Goal: Task Accomplishment & Management: Use online tool/utility

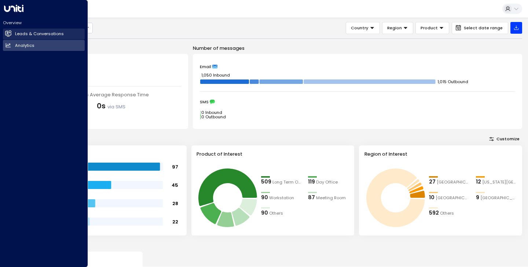
click at [33, 34] on h2 "Leads & Conversations" at bounding box center [39, 34] width 49 height 6
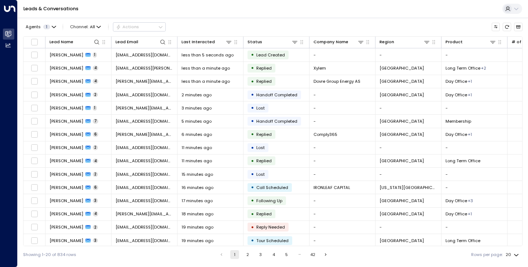
click at [519, 257] on body "Overview Leads & Conversations Leads & Conversations Analytics Analytics Leads …" at bounding box center [264, 131] width 528 height 263
click at [514, 253] on li "100" at bounding box center [511, 252] width 19 height 11
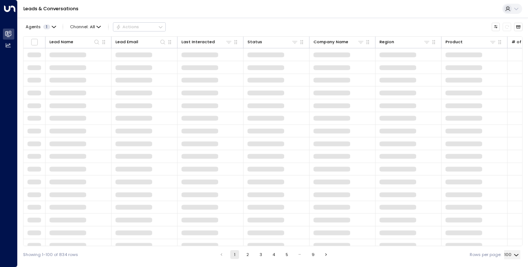
type input "***"
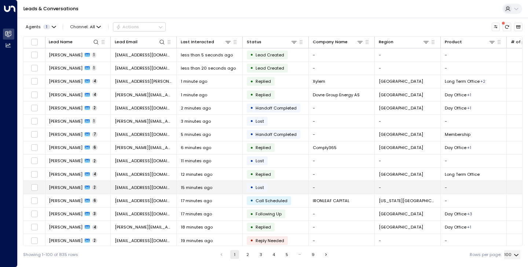
scroll to position [0, 1]
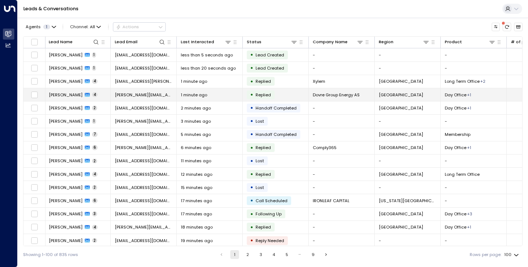
click at [60, 94] on span "[PERSON_NAME]" at bounding box center [66, 95] width 34 height 6
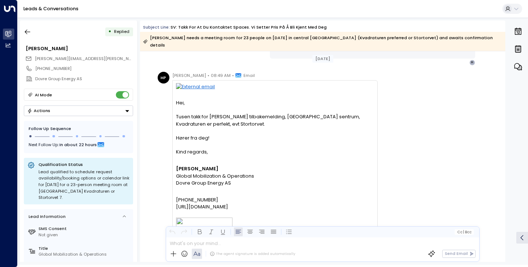
scroll to position [379, 0]
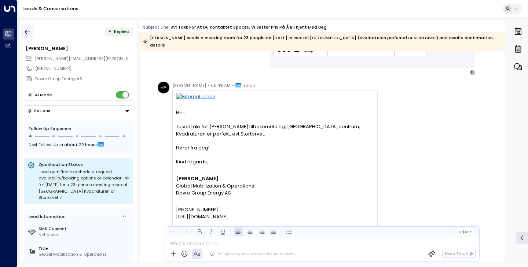
click at [30, 29] on icon "button" at bounding box center [27, 31] width 7 height 7
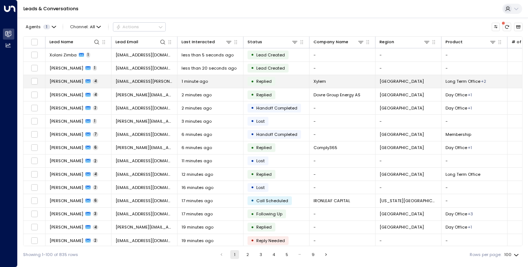
click at [62, 83] on span "[PERSON_NAME]" at bounding box center [66, 81] width 34 height 6
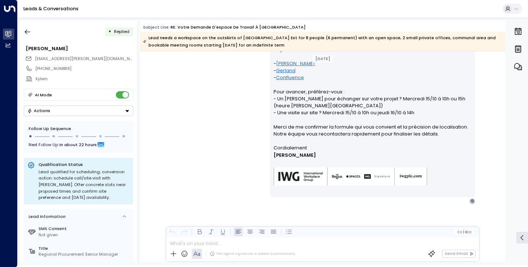
scroll to position [944, 0]
click at [31, 33] on icon "button" at bounding box center [27, 31] width 7 height 7
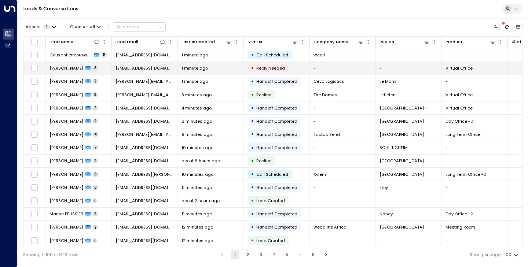
click at [57, 71] on span "[PERSON_NAME]" at bounding box center [66, 68] width 34 height 6
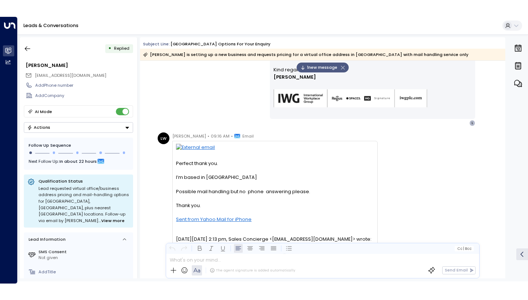
scroll to position [3958, 0]
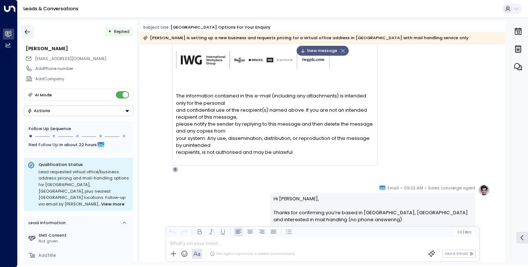
click at [27, 32] on icon "button" at bounding box center [27, 32] width 5 height 5
